Goal: Task Accomplishment & Management: Manage account settings

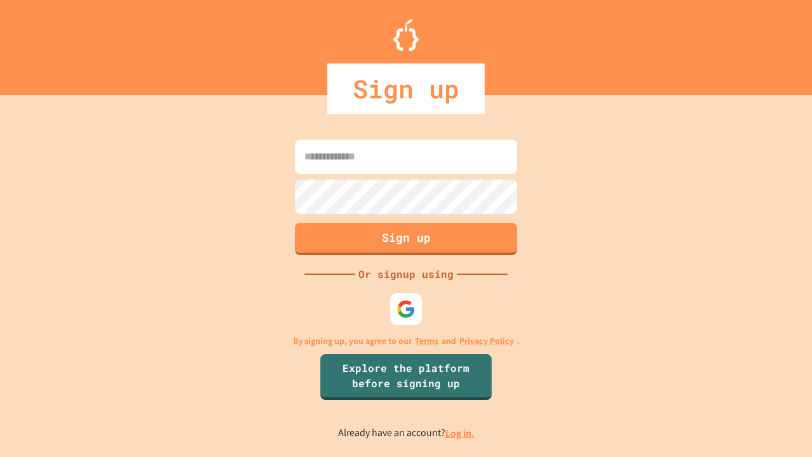
click at [461, 433] on link "Log in." at bounding box center [459, 432] width 29 height 13
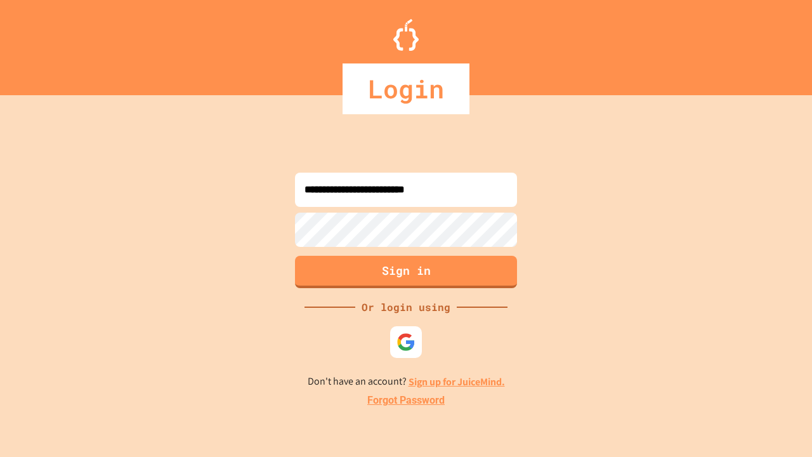
type input "**********"
